Goal: Navigation & Orientation: Find specific page/section

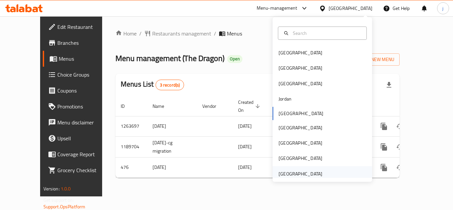
click at [305, 176] on div "[GEOGRAPHIC_DATA]" at bounding box center [301, 173] width 44 height 7
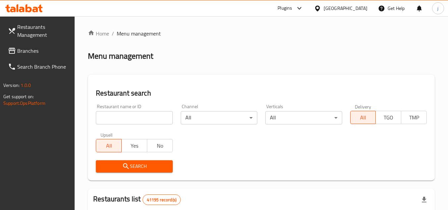
click at [28, 50] on span "Branches" at bounding box center [43, 51] width 52 height 8
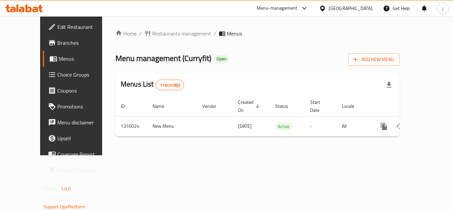
click at [324, 10] on icon at bounding box center [322, 8] width 5 height 6
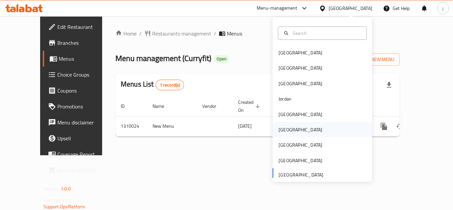
click at [279, 128] on div "[GEOGRAPHIC_DATA]" at bounding box center [301, 129] width 44 height 7
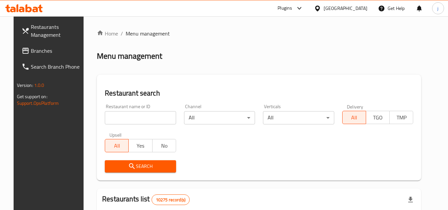
click at [31, 49] on span "Branches" at bounding box center [57, 51] width 52 height 8
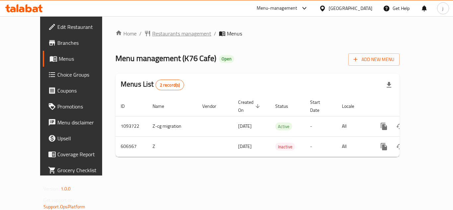
click at [160, 35] on span "Restaurants management" at bounding box center [181, 34] width 59 height 8
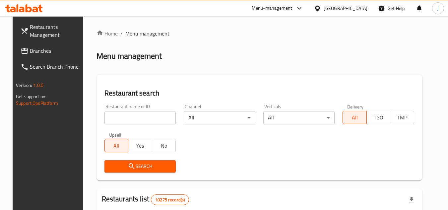
click at [47, 49] on span "Branches" at bounding box center [56, 51] width 52 height 8
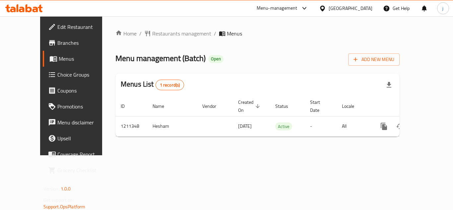
click at [326, 5] on icon at bounding box center [322, 8] width 7 height 7
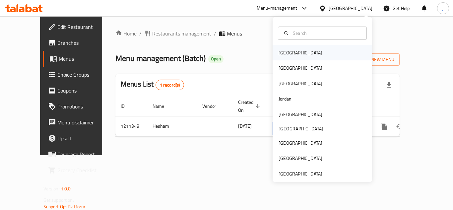
click at [280, 50] on div "[GEOGRAPHIC_DATA]" at bounding box center [301, 52] width 44 height 7
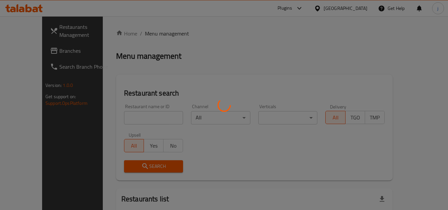
click at [22, 49] on div at bounding box center [224, 105] width 448 height 210
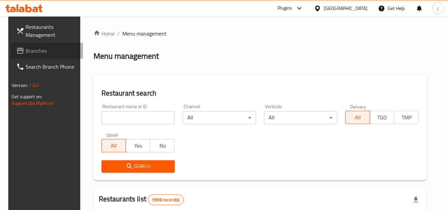
click at [26, 49] on span "Branches" at bounding box center [52, 51] width 52 height 8
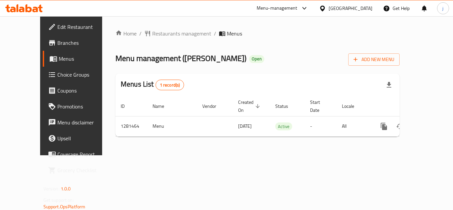
click at [346, 6] on div "[GEOGRAPHIC_DATA]" at bounding box center [346, 8] width 64 height 16
click at [325, 9] on icon at bounding box center [322, 8] width 5 height 6
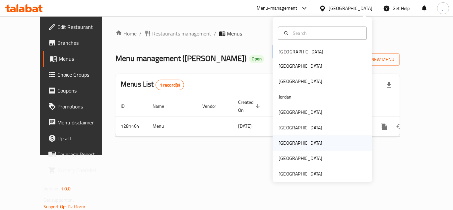
click at [283, 139] on div "[GEOGRAPHIC_DATA]" at bounding box center [301, 142] width 44 height 7
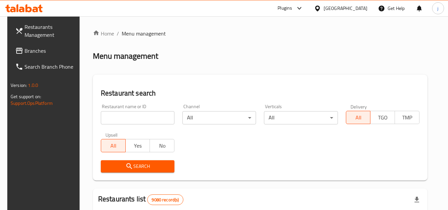
click at [27, 42] on link "Restaurants Management" at bounding box center [46, 31] width 72 height 24
click at [25, 48] on span "Branches" at bounding box center [51, 51] width 52 height 8
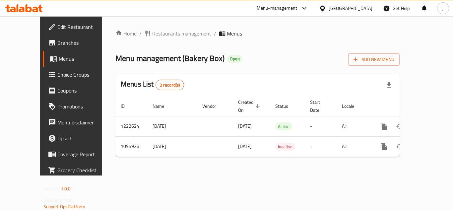
click at [326, 5] on icon at bounding box center [322, 8] width 7 height 7
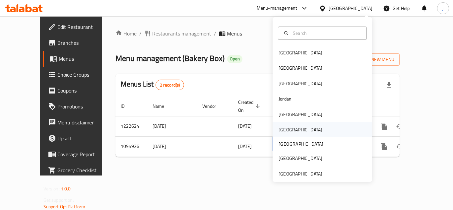
click at [283, 122] on div "[GEOGRAPHIC_DATA]" at bounding box center [300, 129] width 54 height 15
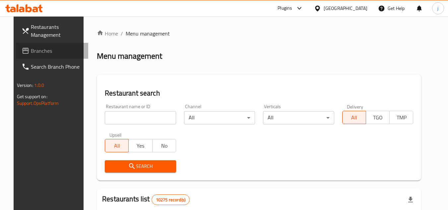
click at [31, 48] on span "Branches" at bounding box center [57, 51] width 52 height 8
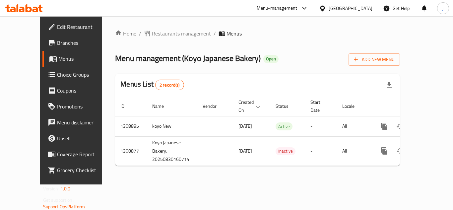
click at [326, 8] on icon at bounding box center [322, 8] width 7 height 7
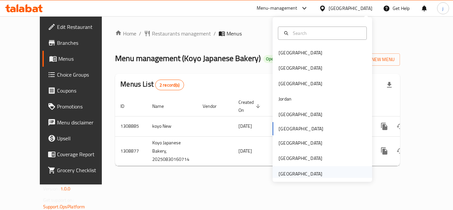
click at [312, 171] on div "[GEOGRAPHIC_DATA]" at bounding box center [301, 173] width 44 height 7
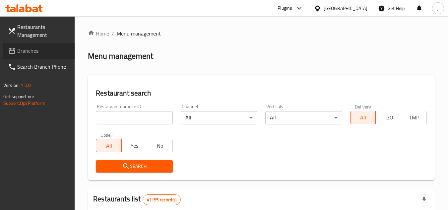
click at [17, 54] on span "Branches" at bounding box center [43, 51] width 52 height 8
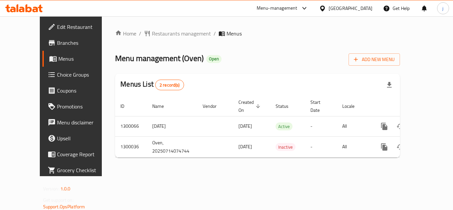
click at [334, 7] on div "[GEOGRAPHIC_DATA]" at bounding box center [351, 8] width 44 height 7
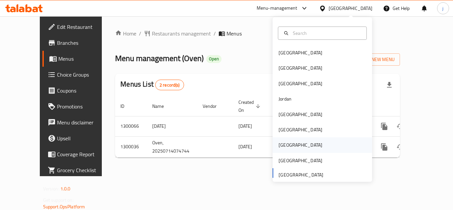
click at [283, 145] on div "[GEOGRAPHIC_DATA]" at bounding box center [301, 144] width 44 height 7
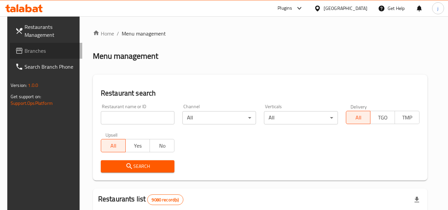
click at [27, 55] on span "Branches" at bounding box center [51, 51] width 52 height 8
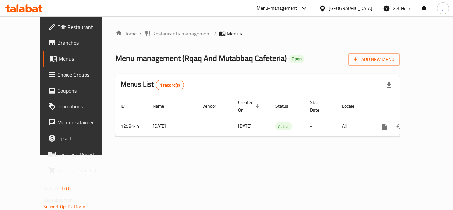
click at [325, 7] on icon at bounding box center [322, 8] width 5 height 6
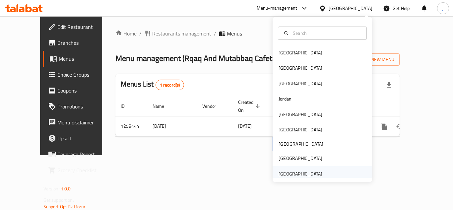
click at [289, 175] on div "[GEOGRAPHIC_DATA]" at bounding box center [301, 173] width 44 height 7
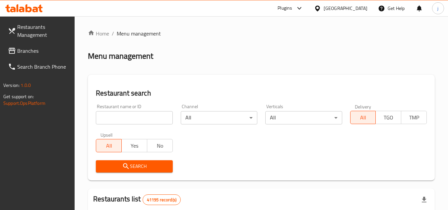
click at [29, 54] on span "Branches" at bounding box center [43, 51] width 52 height 8
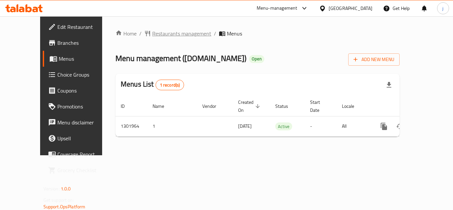
click at [157, 32] on span "Restaurants management" at bounding box center [181, 34] width 59 height 8
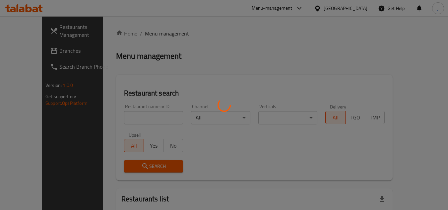
click at [30, 56] on div at bounding box center [224, 105] width 448 height 210
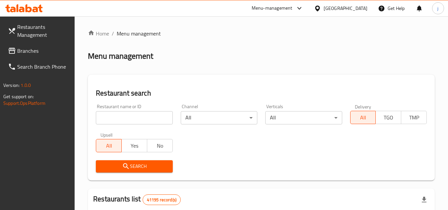
click at [28, 52] on span "Branches" at bounding box center [43, 51] width 52 height 8
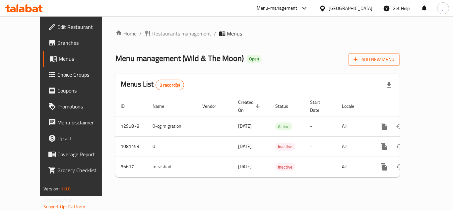
click at [152, 33] on span "Restaurants management" at bounding box center [181, 34] width 59 height 8
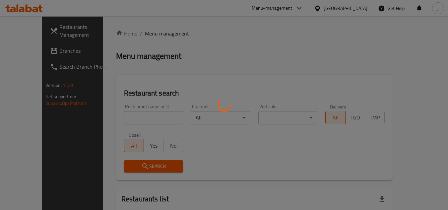
click at [35, 49] on div at bounding box center [224, 105] width 448 height 210
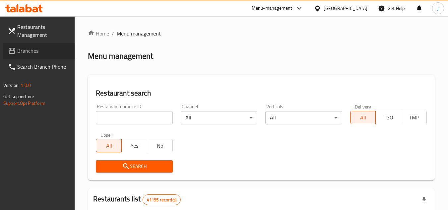
click at [31, 51] on span "Branches" at bounding box center [43, 51] width 52 height 8
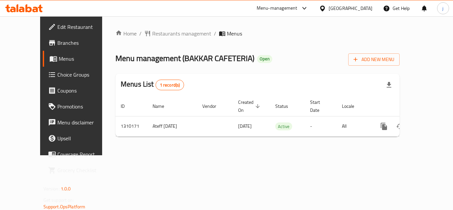
click at [322, 9] on icon at bounding box center [322, 8] width 5 height 6
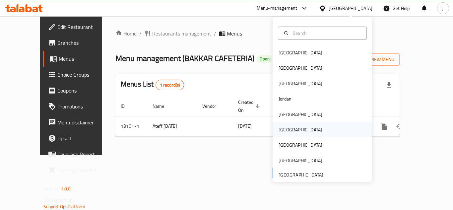
click at [285, 127] on div "[GEOGRAPHIC_DATA]" at bounding box center [301, 129] width 44 height 7
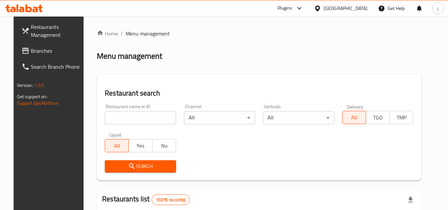
click at [35, 51] on span "Branches" at bounding box center [57, 51] width 52 height 8
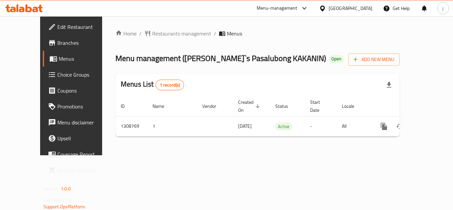
click at [329, 5] on div at bounding box center [324, 8] width 10 height 7
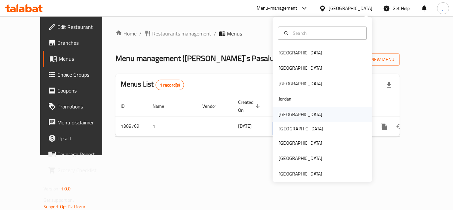
click at [284, 112] on div "[GEOGRAPHIC_DATA]" at bounding box center [301, 114] width 44 height 7
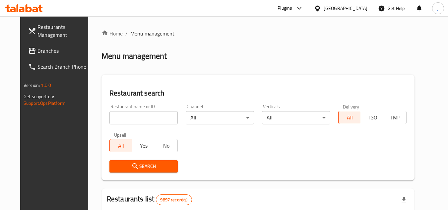
click at [37, 50] on span "Branches" at bounding box center [63, 51] width 52 height 8
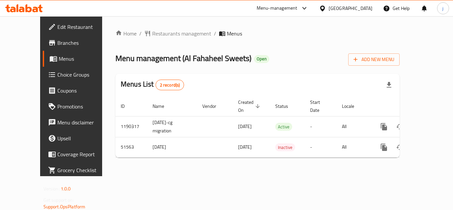
click at [349, 4] on div "[GEOGRAPHIC_DATA]" at bounding box center [346, 8] width 64 height 16
click at [326, 8] on icon at bounding box center [322, 8] width 7 height 7
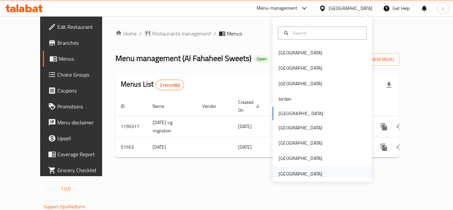
click at [304, 173] on div "[GEOGRAPHIC_DATA]" at bounding box center [301, 173] width 44 height 7
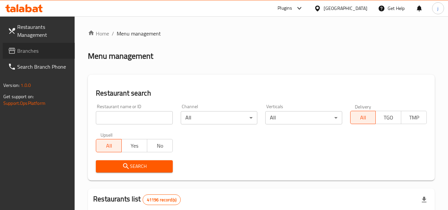
click at [36, 49] on span "Branches" at bounding box center [43, 51] width 52 height 8
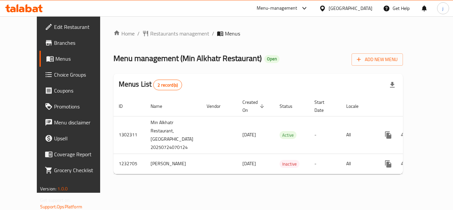
click at [342, 13] on div "[GEOGRAPHIC_DATA]" at bounding box center [346, 8] width 64 height 16
click at [322, 5] on icon at bounding box center [322, 8] width 7 height 7
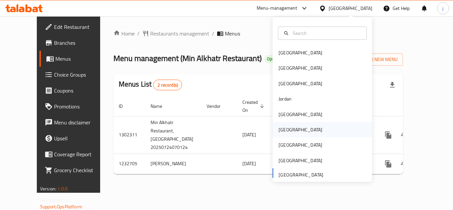
click at [281, 127] on div "[GEOGRAPHIC_DATA]" at bounding box center [301, 129] width 44 height 7
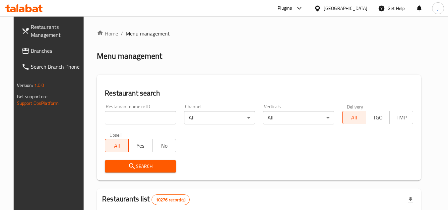
drag, startPoint x: 32, startPoint y: 50, endPoint x: 12, endPoint y: 50, distance: 19.6
click at [32, 50] on span "Branches" at bounding box center [57, 51] width 52 height 8
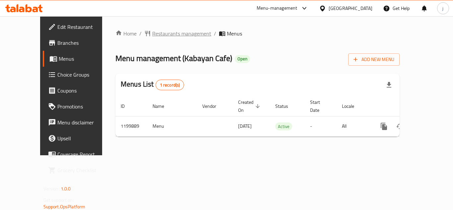
click at [152, 34] on span "Restaurants management" at bounding box center [181, 34] width 59 height 8
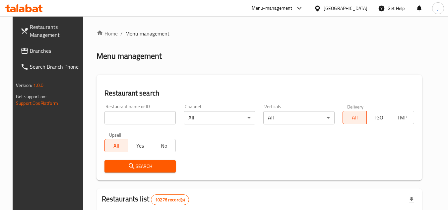
click at [21, 51] on icon at bounding box center [25, 51] width 8 height 8
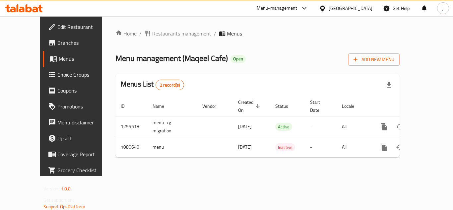
click at [325, 8] on icon at bounding box center [322, 8] width 5 height 6
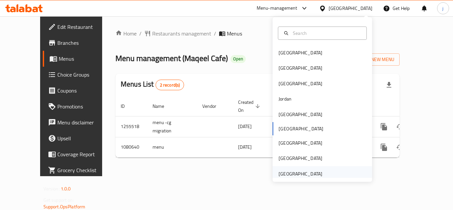
click at [303, 177] on div "[GEOGRAPHIC_DATA]" at bounding box center [301, 173] width 44 height 7
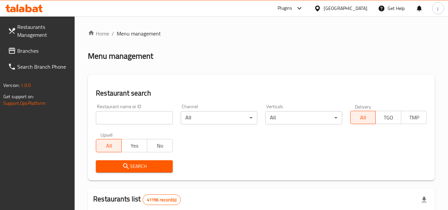
click at [31, 47] on span "Branches" at bounding box center [43, 51] width 52 height 8
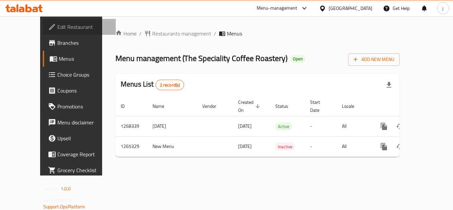
click at [57, 26] on span "Edit Restaurant" at bounding box center [83, 27] width 53 height 8
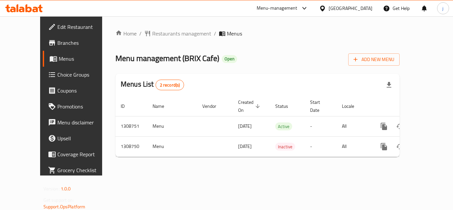
click at [346, 9] on div "[GEOGRAPHIC_DATA]" at bounding box center [351, 8] width 44 height 7
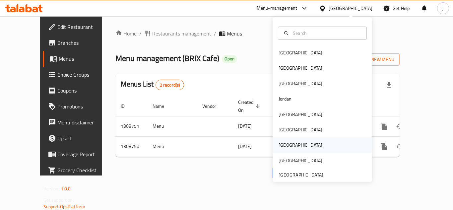
click at [288, 144] on div "[GEOGRAPHIC_DATA]" at bounding box center [300, 144] width 54 height 15
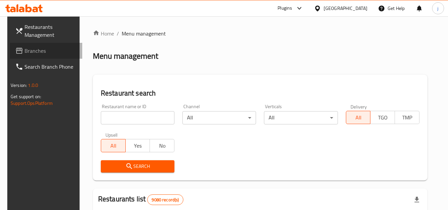
click at [25, 48] on span "Branches" at bounding box center [51, 51] width 52 height 8
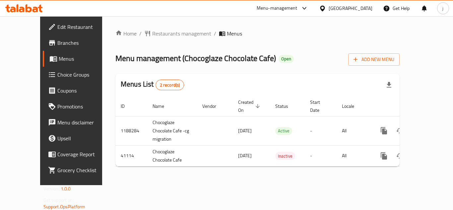
click at [325, 7] on icon at bounding box center [322, 8] width 5 height 6
click at [159, 35] on span "Restaurants management" at bounding box center [181, 34] width 59 height 8
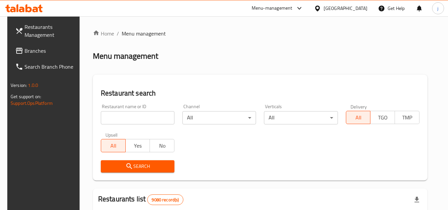
click at [16, 51] on icon at bounding box center [19, 51] width 7 height 6
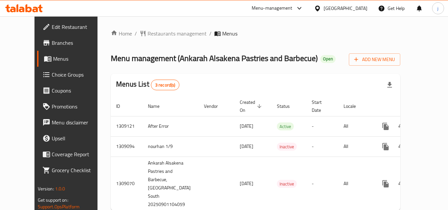
click at [320, 7] on icon at bounding box center [317, 8] width 5 height 6
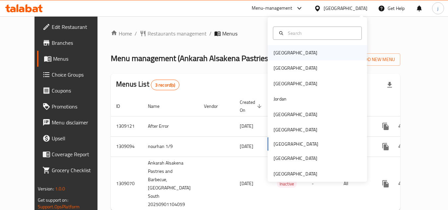
click at [278, 53] on div "[GEOGRAPHIC_DATA]" at bounding box center [296, 52] width 44 height 7
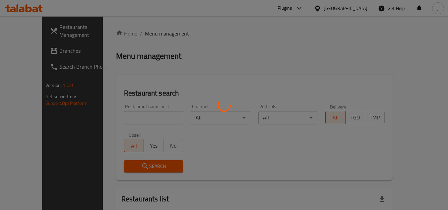
click at [31, 50] on div at bounding box center [224, 105] width 448 height 210
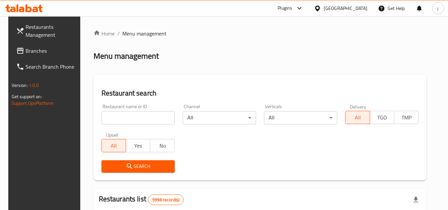
click at [36, 47] on span "Branches" at bounding box center [52, 51] width 52 height 8
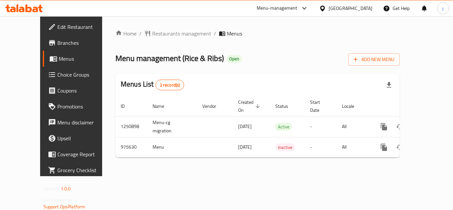
click at [326, 5] on icon at bounding box center [322, 8] width 7 height 7
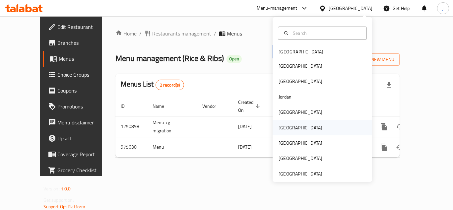
click at [277, 123] on div "Oman" at bounding box center [300, 127] width 54 height 15
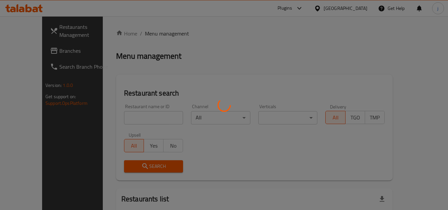
click at [22, 51] on div at bounding box center [224, 105] width 448 height 210
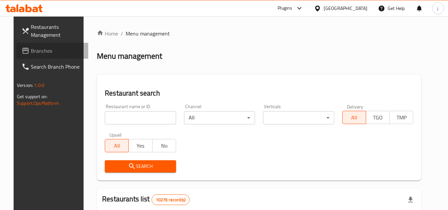
click at [31, 51] on span "Branches" at bounding box center [57, 51] width 52 height 8
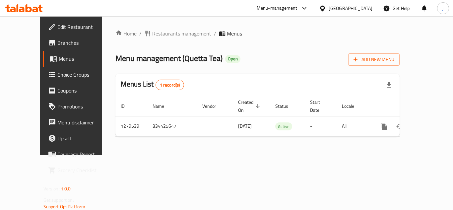
click at [325, 6] on icon at bounding box center [322, 8] width 5 height 6
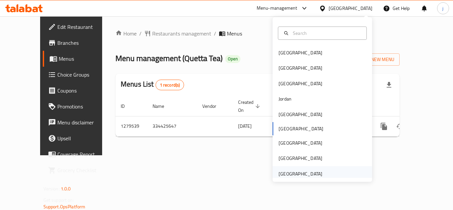
click at [299, 173] on div "[GEOGRAPHIC_DATA]" at bounding box center [301, 173] width 44 height 7
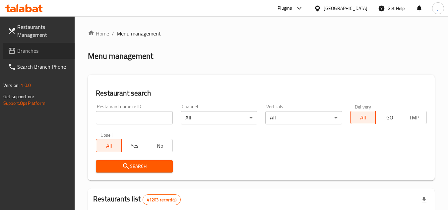
click at [12, 51] on icon at bounding box center [12, 51] width 8 height 8
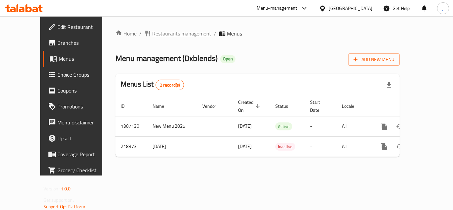
click at [158, 31] on span "Restaurants management" at bounding box center [181, 34] width 59 height 8
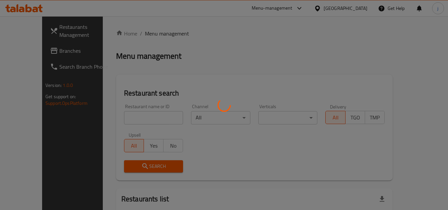
click at [27, 47] on div at bounding box center [224, 105] width 448 height 210
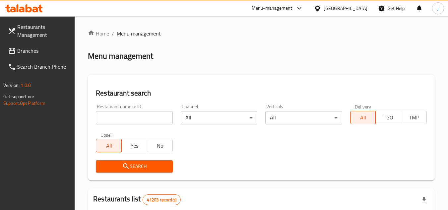
click at [25, 50] on div at bounding box center [224, 105] width 448 height 210
click at [22, 51] on span "Branches" at bounding box center [43, 51] width 52 height 8
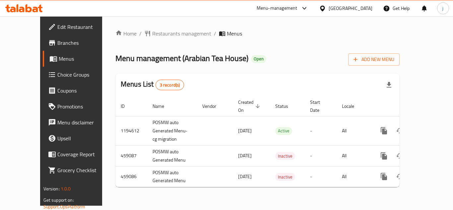
click at [159, 27] on div "Home / Restaurants management / Menus Menu management ( Arabian Tea House ) Ope…" at bounding box center [257, 110] width 311 height 189
click at [157, 35] on span "Restaurants management" at bounding box center [181, 34] width 59 height 8
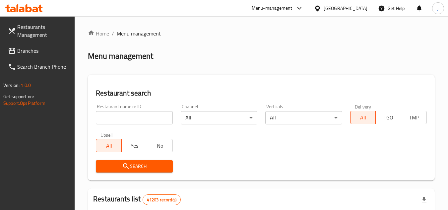
click at [121, 114] on input "search" at bounding box center [134, 117] width 77 height 13
paste input "628690"
type input "628690"
click at [114, 165] on span "Search" at bounding box center [134, 166] width 66 height 8
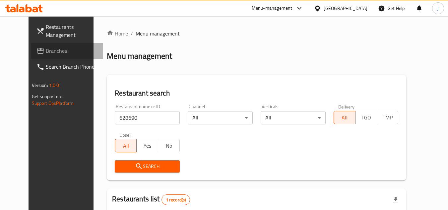
click at [46, 51] on span "Branches" at bounding box center [72, 51] width 52 height 8
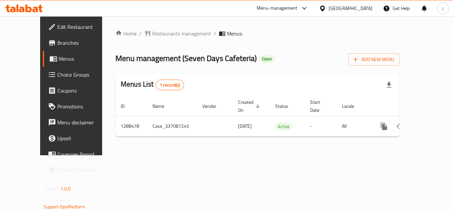
click at [345, 7] on div "[GEOGRAPHIC_DATA]" at bounding box center [351, 8] width 44 height 7
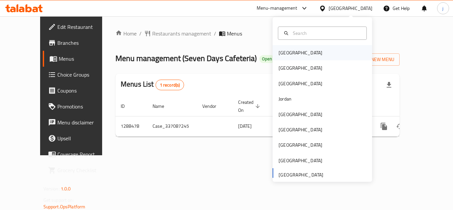
click at [280, 50] on div "Bahrain" at bounding box center [301, 52] width 44 height 7
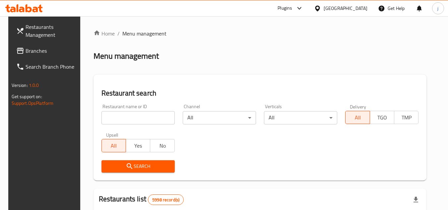
click at [26, 47] on span "Branches" at bounding box center [52, 51] width 52 height 8
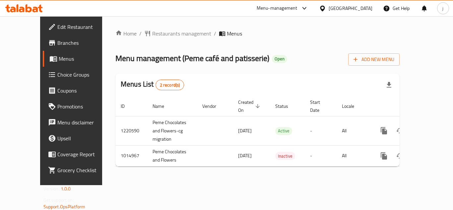
drag, startPoint x: 351, startPoint y: 8, endPoint x: 348, endPoint y: 14, distance: 7.1
click at [326, 8] on icon at bounding box center [322, 8] width 7 height 7
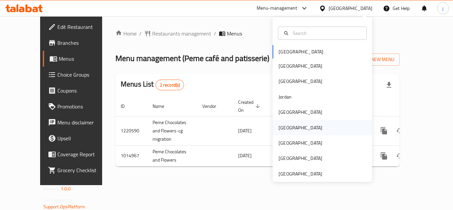
click at [282, 126] on div "[GEOGRAPHIC_DATA]" at bounding box center [301, 127] width 44 height 7
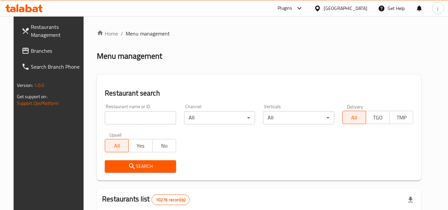
click at [43, 48] on span "Branches" at bounding box center [57, 51] width 52 height 8
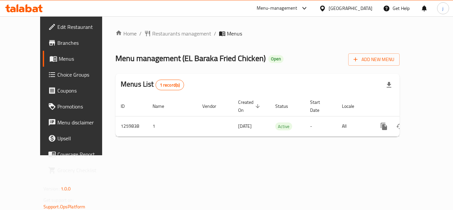
click at [325, 6] on icon at bounding box center [322, 8] width 5 height 6
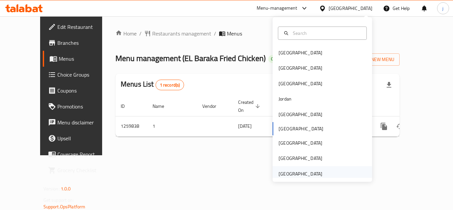
click at [294, 177] on div "[GEOGRAPHIC_DATA]" at bounding box center [301, 173] width 44 height 7
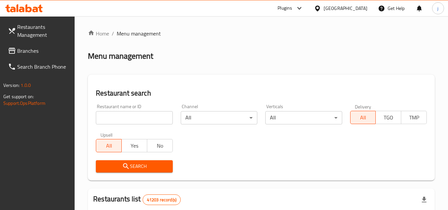
click at [31, 50] on span "Branches" at bounding box center [43, 51] width 52 height 8
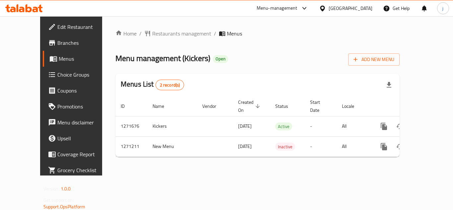
click at [321, 8] on icon at bounding box center [322, 8] width 5 height 6
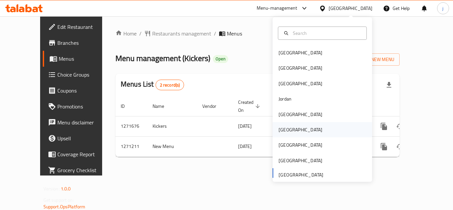
click at [279, 131] on div "[GEOGRAPHIC_DATA]" at bounding box center [301, 129] width 44 height 7
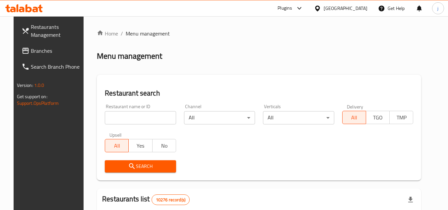
click at [43, 50] on span "Branches" at bounding box center [57, 51] width 52 height 8
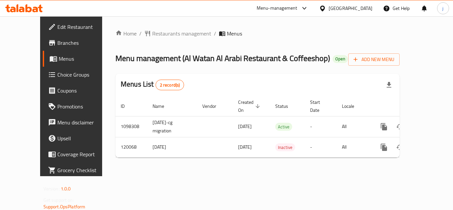
click at [325, 7] on icon at bounding box center [322, 8] width 5 height 6
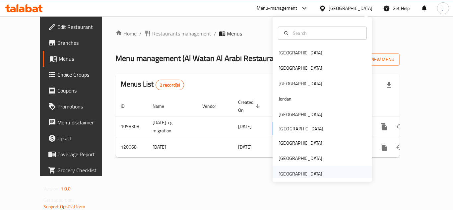
click at [293, 172] on div "[GEOGRAPHIC_DATA]" at bounding box center [301, 173] width 44 height 7
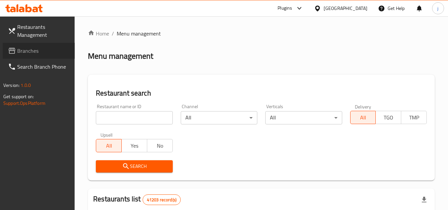
click at [21, 49] on span "Branches" at bounding box center [43, 51] width 52 height 8
